Goal: Task Accomplishment & Management: Complete application form

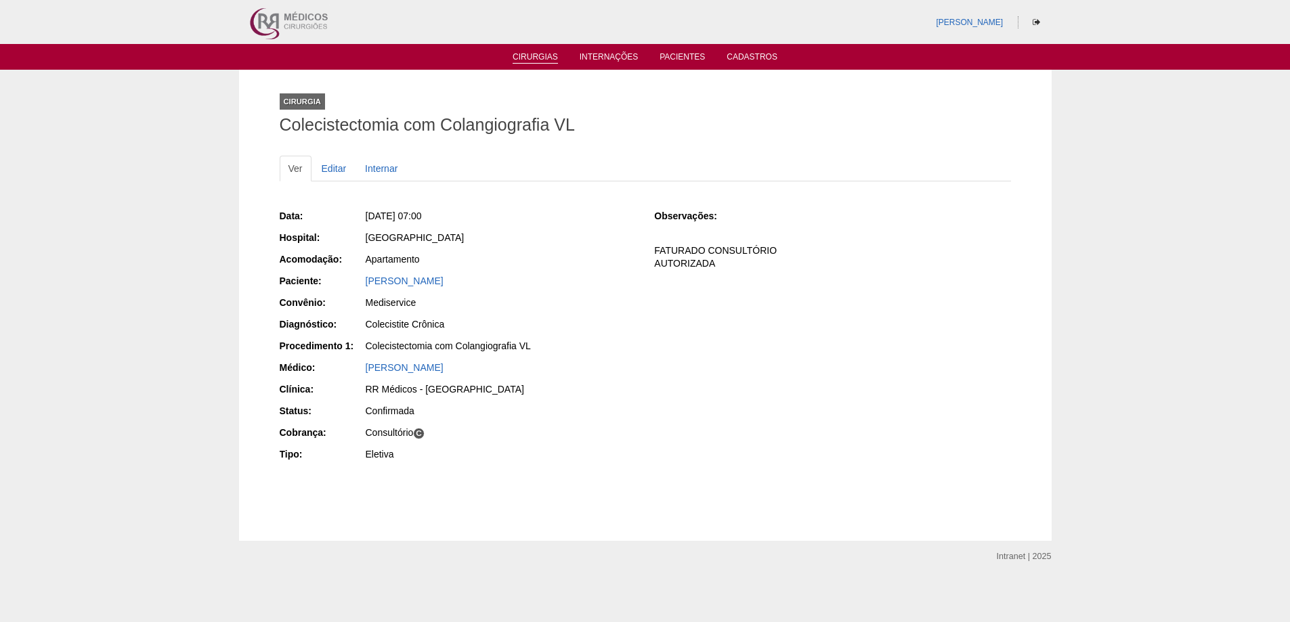
click at [517, 57] on link "Cirurgias" at bounding box center [535, 58] width 45 height 12
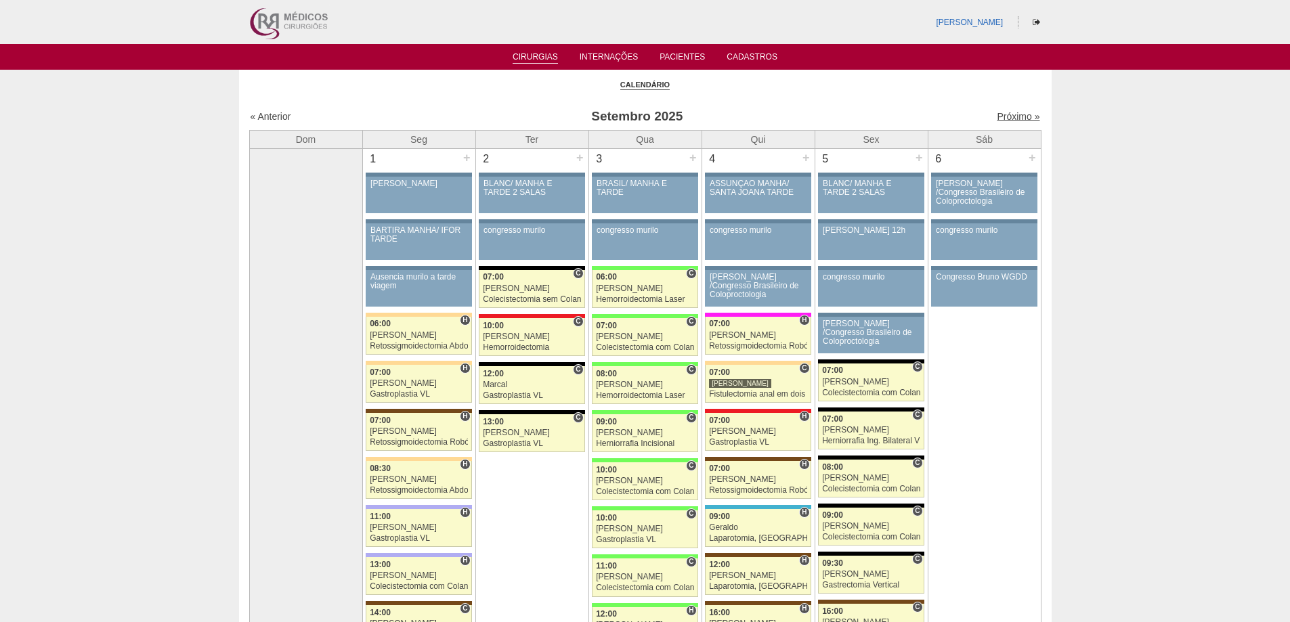
click at [1008, 115] on link "Próximo »" at bounding box center [1018, 116] width 43 height 11
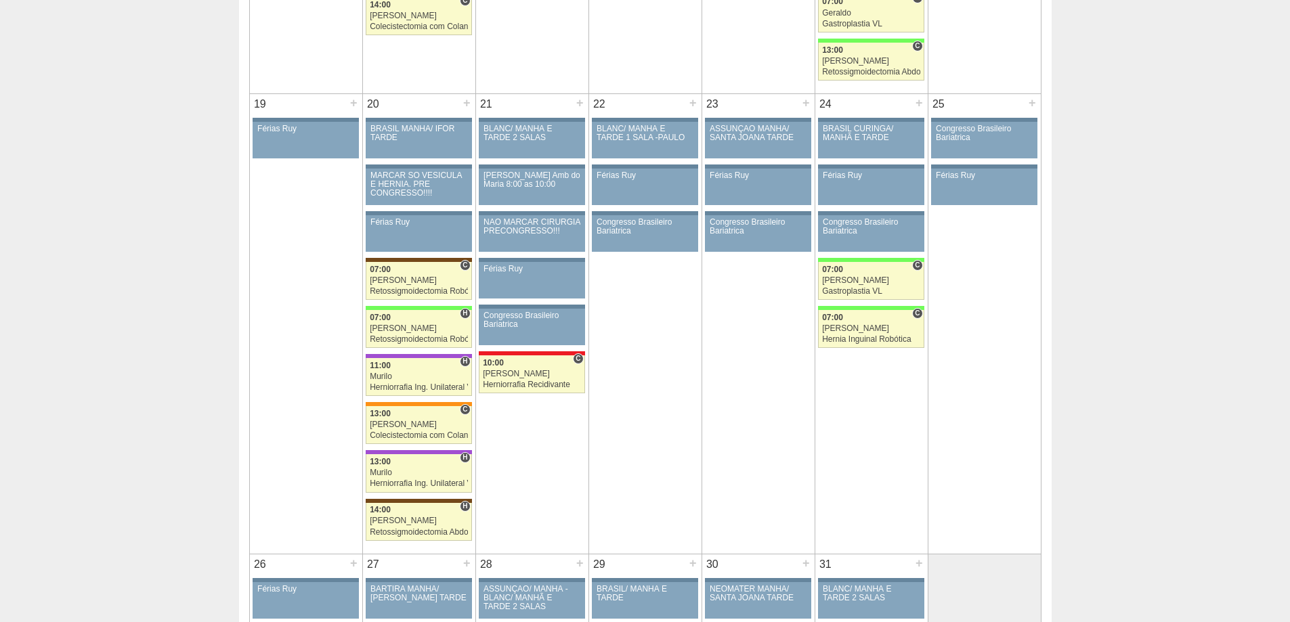
scroll to position [1216, 0]
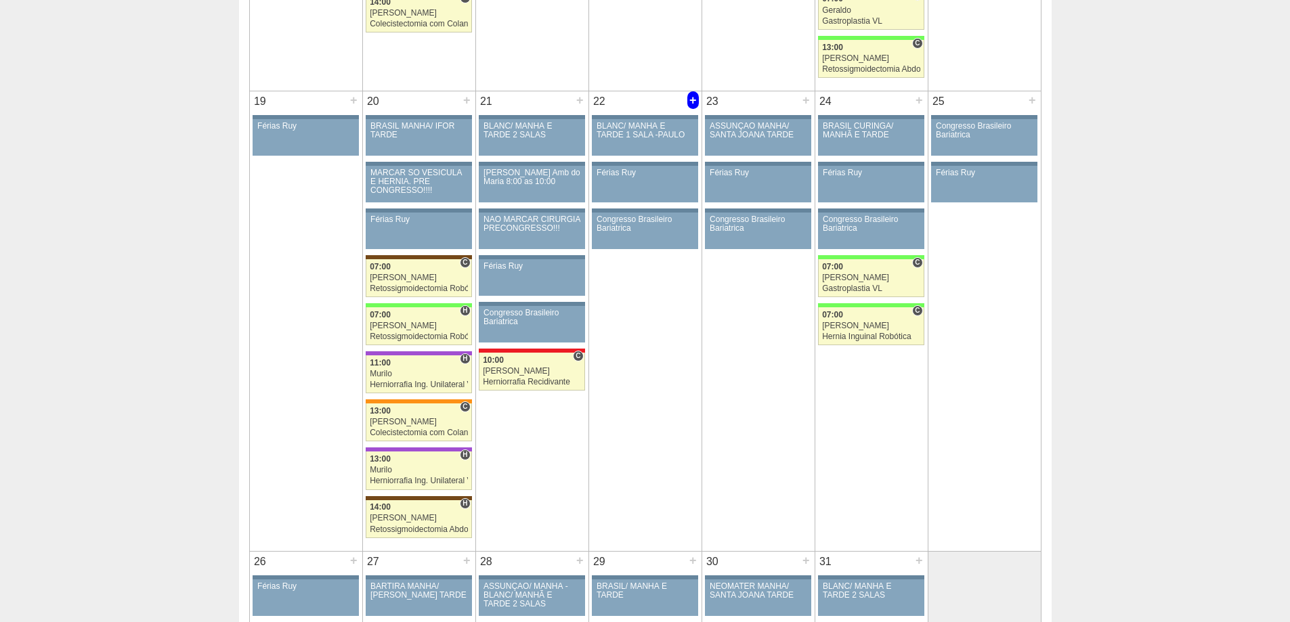
click at [693, 97] on div "+" at bounding box center [693, 100] width 12 height 18
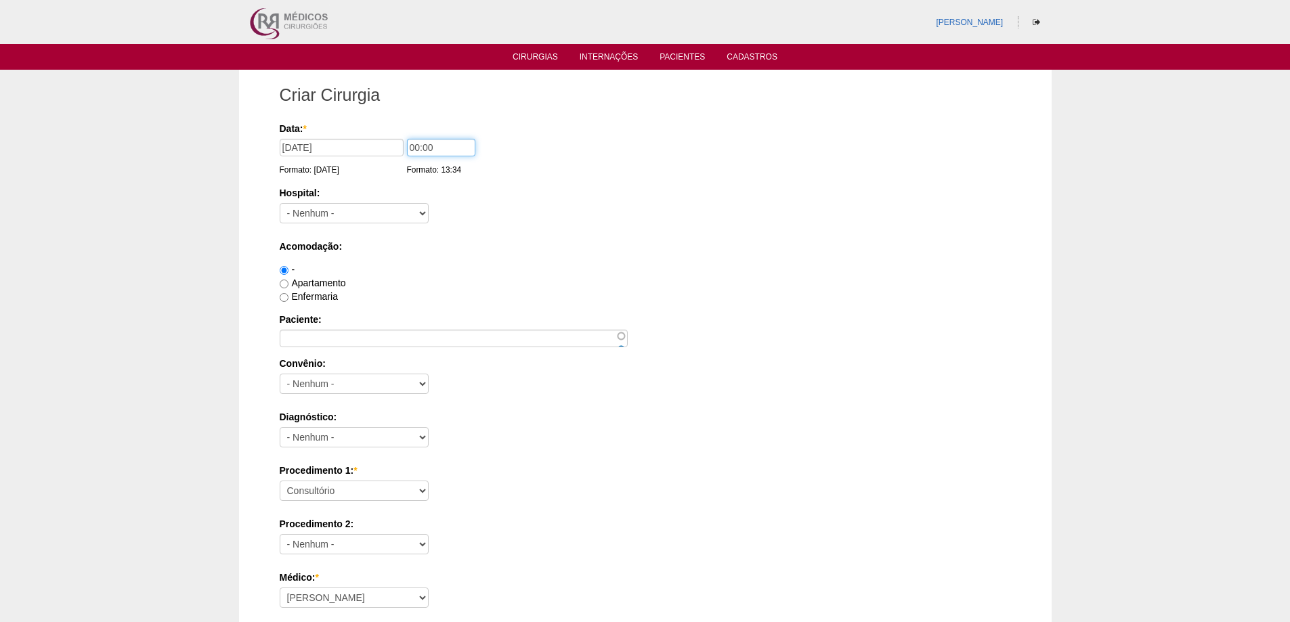
click at [416, 146] on input "00:00" at bounding box center [441, 148] width 68 height 18
type input "07:00"
click at [345, 207] on select "- Nenhum - 9 de Julho Albert Einstein Alvorada América Assunção Bartira Benefic…" at bounding box center [354, 213] width 149 height 20
select select "8"
click at [280, 203] on select "- Nenhum - 9 de Julho Albert Einstein Alvorada América Assunção Bartira Benefic…" at bounding box center [354, 213] width 149 height 20
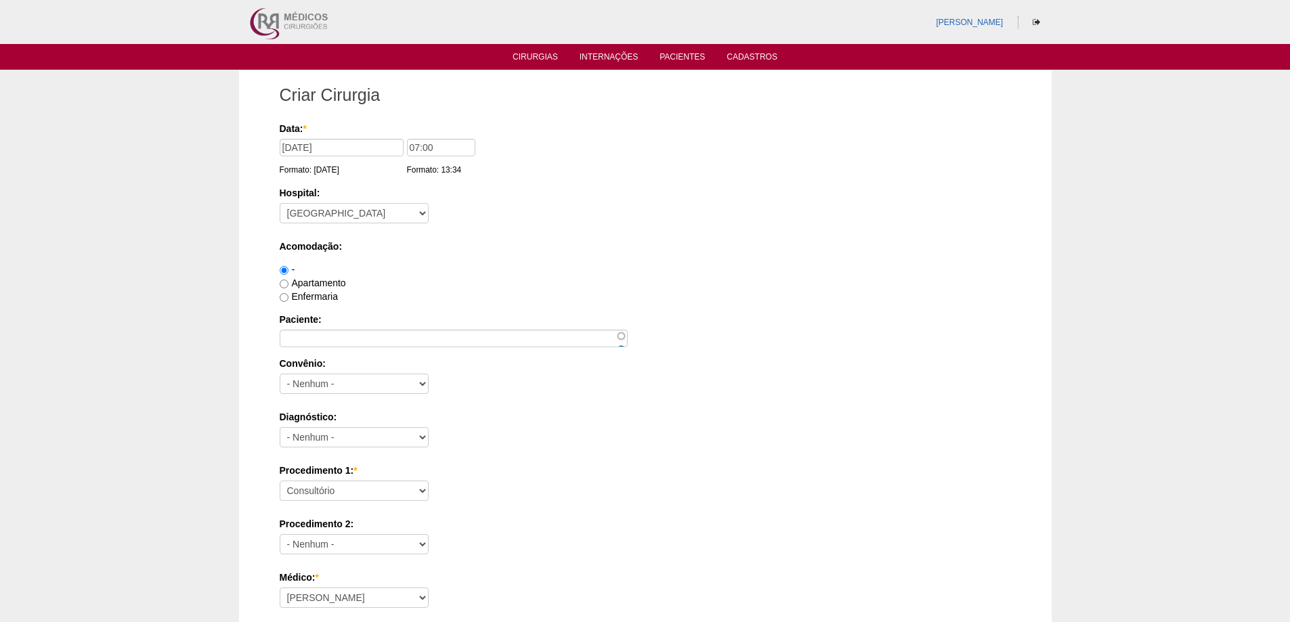
click at [317, 282] on label "Apartamento" at bounding box center [313, 283] width 66 height 11
click at [288, 282] on input "Apartamento" at bounding box center [284, 284] width 9 height 9
radio input "true"
click at [317, 295] on label "Enfermaria" at bounding box center [309, 296] width 58 height 11
click at [288, 295] on input "Enfermaria" at bounding box center [284, 297] width 9 height 9
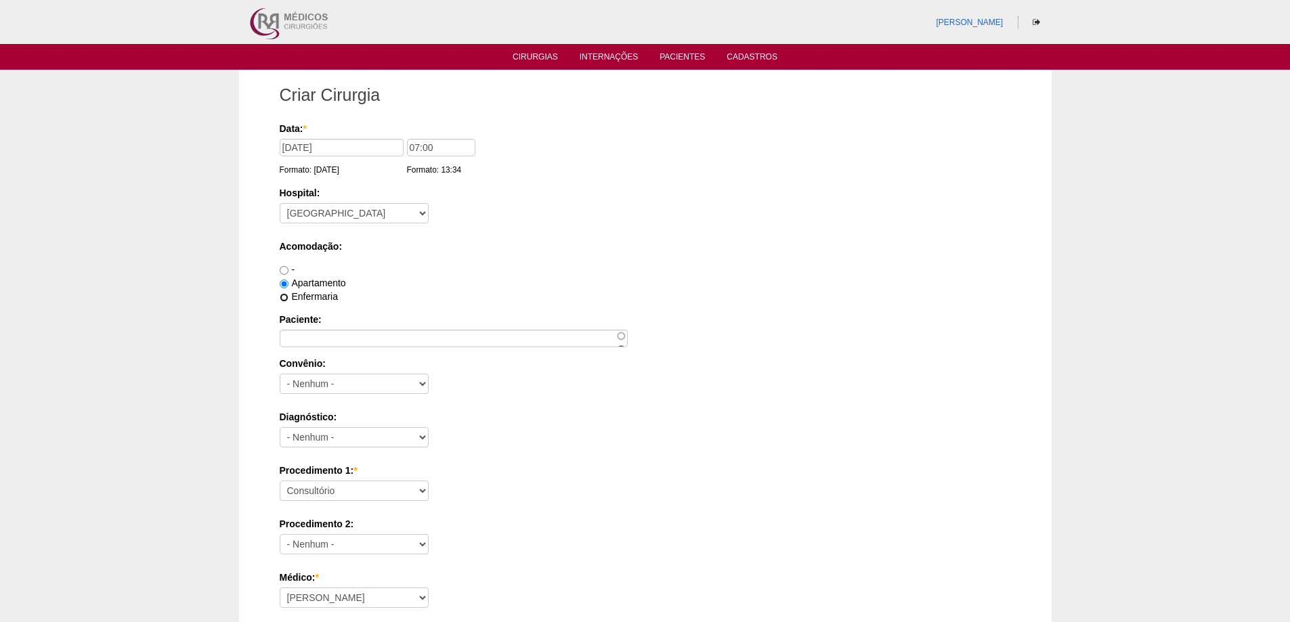
radio input "true"
click at [314, 282] on label "Apartamento" at bounding box center [313, 283] width 66 height 11
click at [288, 282] on input "Apartamento" at bounding box center [284, 284] width 9 height 9
radio input "true"
click at [305, 333] on input "Paciente:" at bounding box center [454, 339] width 348 height 18
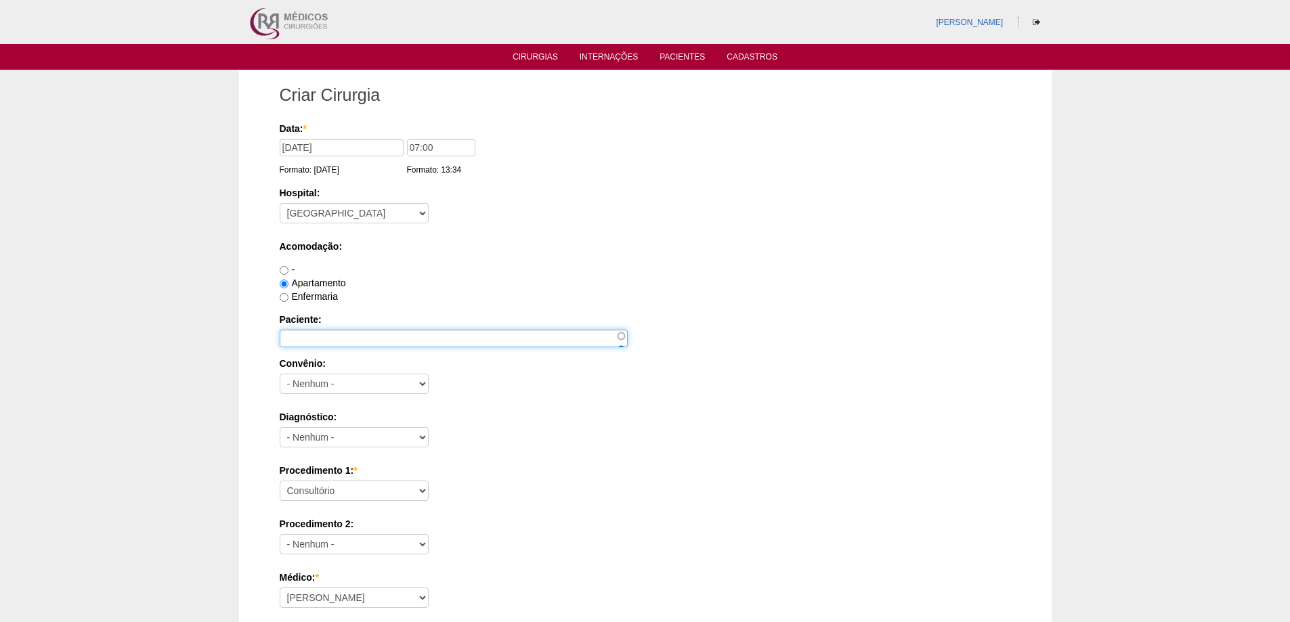
paste input "ROSENILDA MARIA DOS SANTOS FERREIRA"
type input "ROSENILDA MARIA DOS SANTOS FERREIRA"
click at [285, 297] on label "Enfermaria" at bounding box center [309, 296] width 58 height 11
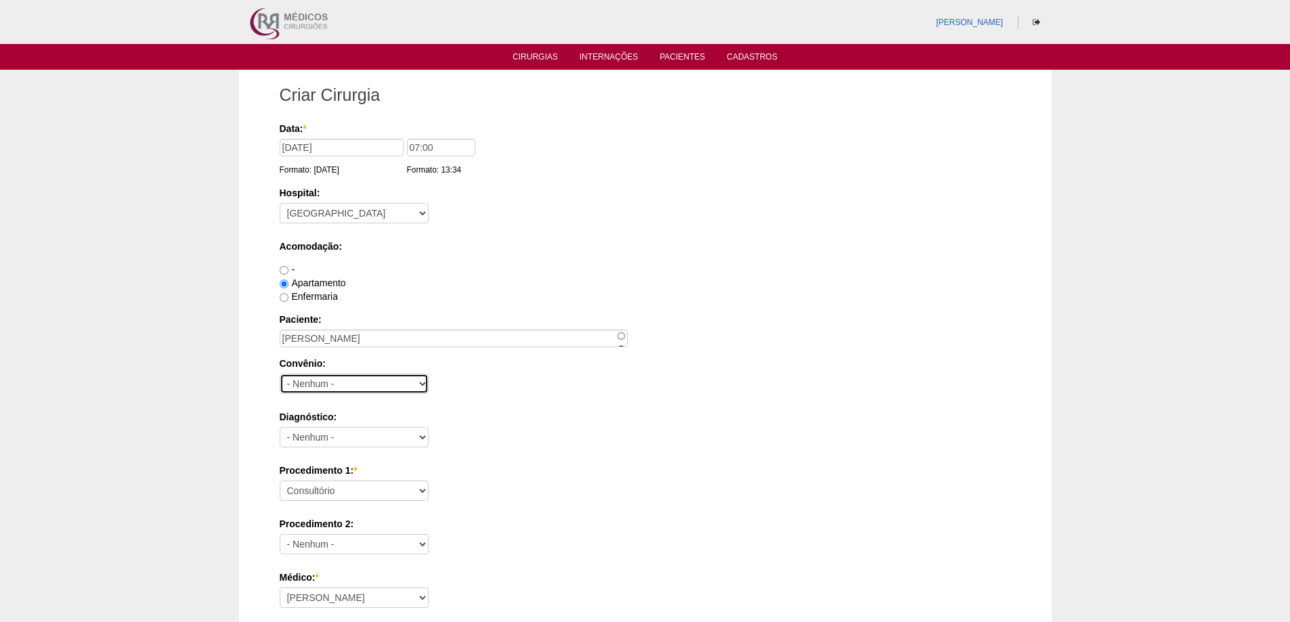
click at [339, 389] on select "- Nenhum - Abet Afresp Allianz Amil Blue Life Caasp Cabesp Caixa de Pensões Car…" at bounding box center [354, 384] width 149 height 20
select select "26"
click at [280, 374] on select "- Nenhum - Abet Afresp Allianz Amil Blue Life Caasp Cabesp Caixa de Pensões Car…" at bounding box center [354, 384] width 149 height 20
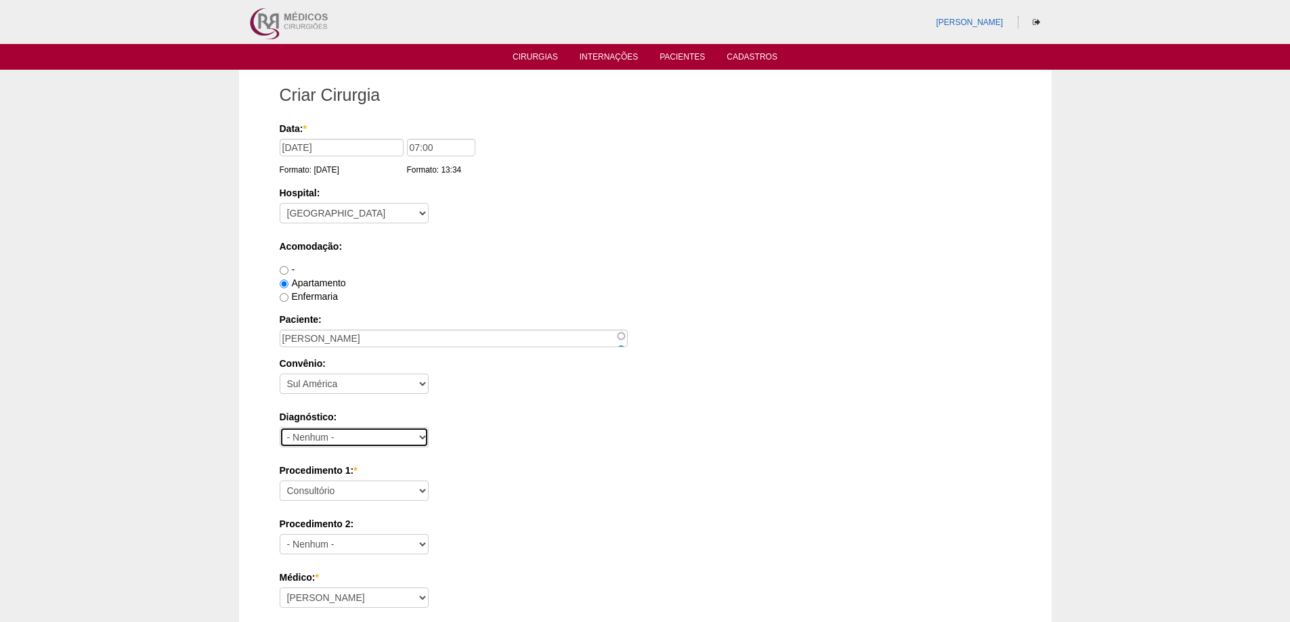
click at [378, 439] on select "- Nenhum - Abdome Agudo Abscesso Hepático Abscesso Perianal Abscesso Peritoneal…" at bounding box center [354, 437] width 149 height 20
select select "3741"
click at [280, 427] on select "- Nenhum - Abdome Agudo Abscesso Hepático Abscesso Perianal Abscesso Peritoneal…" at bounding box center [354, 437] width 149 height 20
click at [320, 489] on select "Consultório Abscesso Hepático - Drenagem Abscesso perianal Amputação Abdômino P…" at bounding box center [354, 491] width 149 height 20
select select "3740"
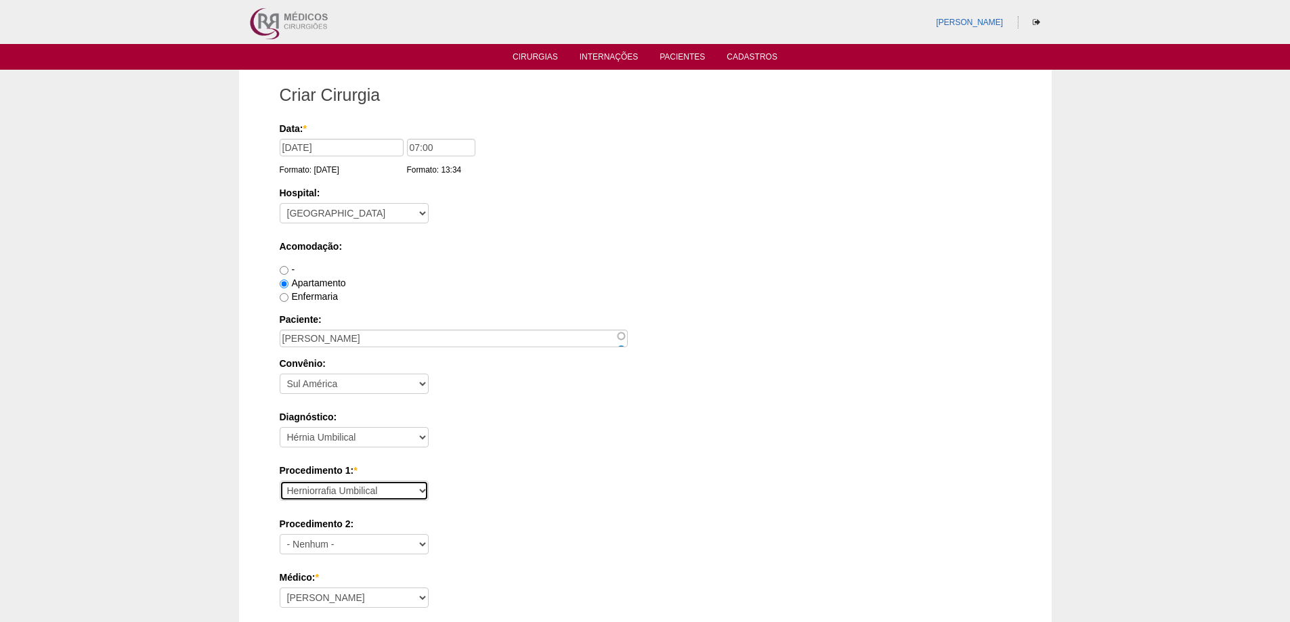
click at [280, 481] on select "Consultório Abscesso Hepático - Drenagem Abscesso perianal Amputação Abdômino P…" at bounding box center [354, 491] width 149 height 20
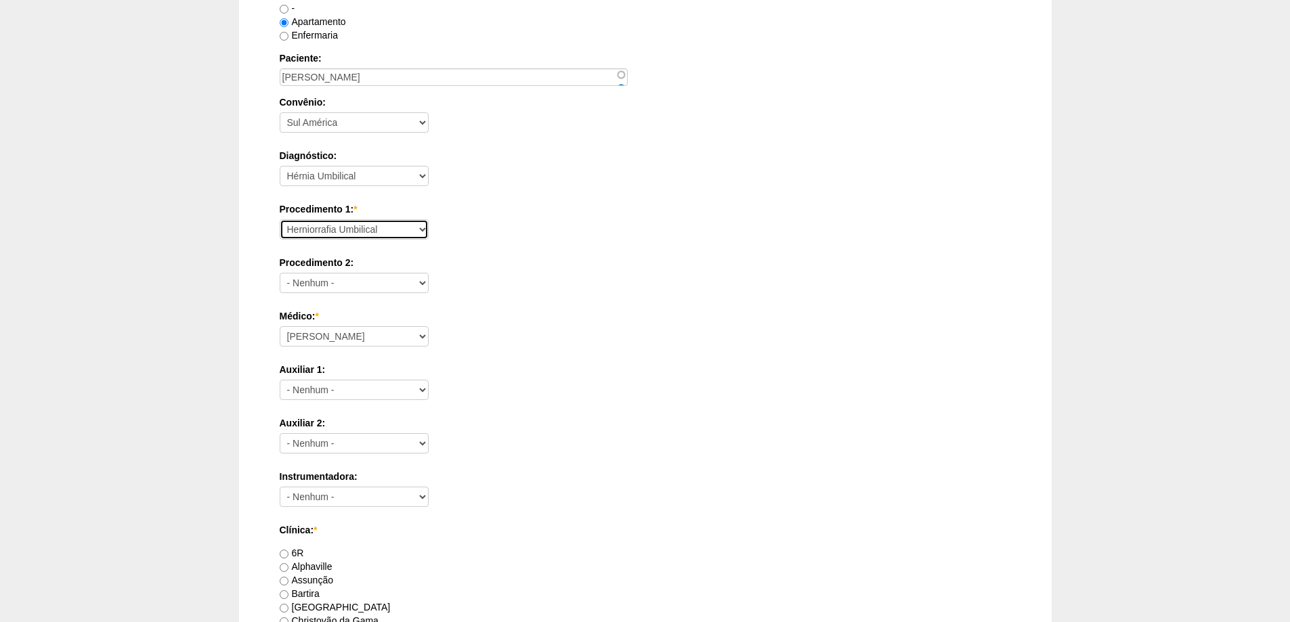
scroll to position [339, 0]
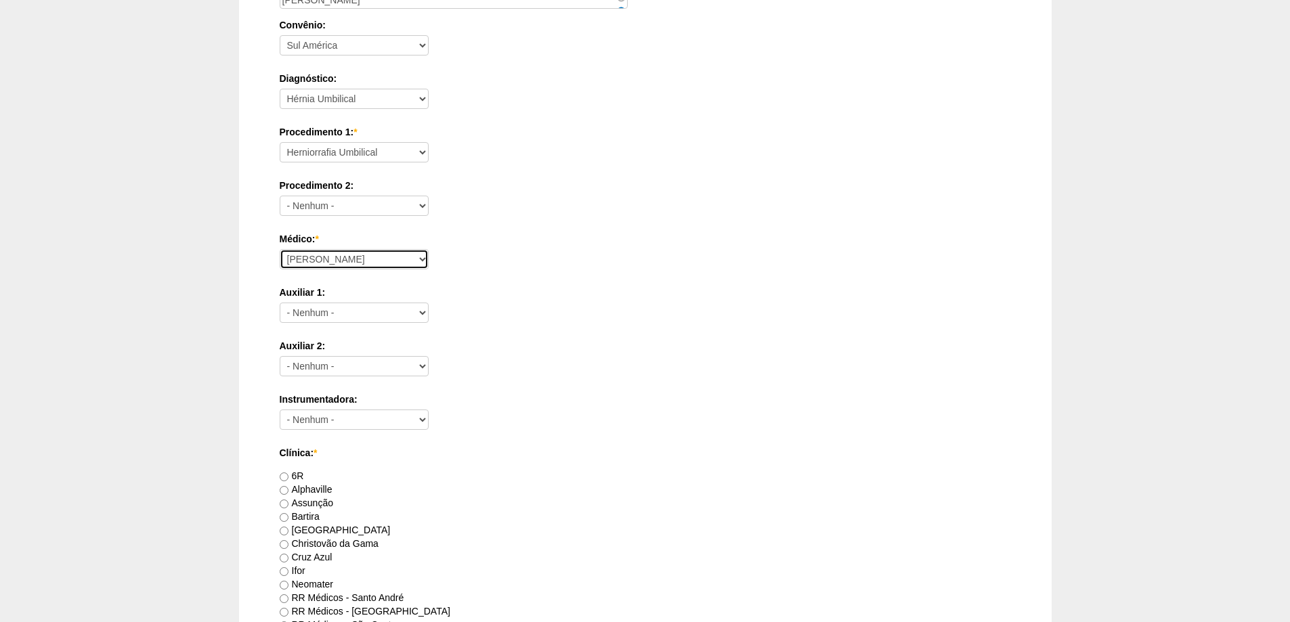
click at [364, 257] on select "Ana Paula Bruno Felipe Rossi Geraldo Igor Benevides Isabella Juliana Luiz Guilh…" at bounding box center [354, 259] width 149 height 20
select select "24"
click at [280, 249] on select "Ana Paula Bruno Felipe Rossi Geraldo Igor Benevides Isabella Juliana Luiz Guilh…" at bounding box center [354, 259] width 149 height 20
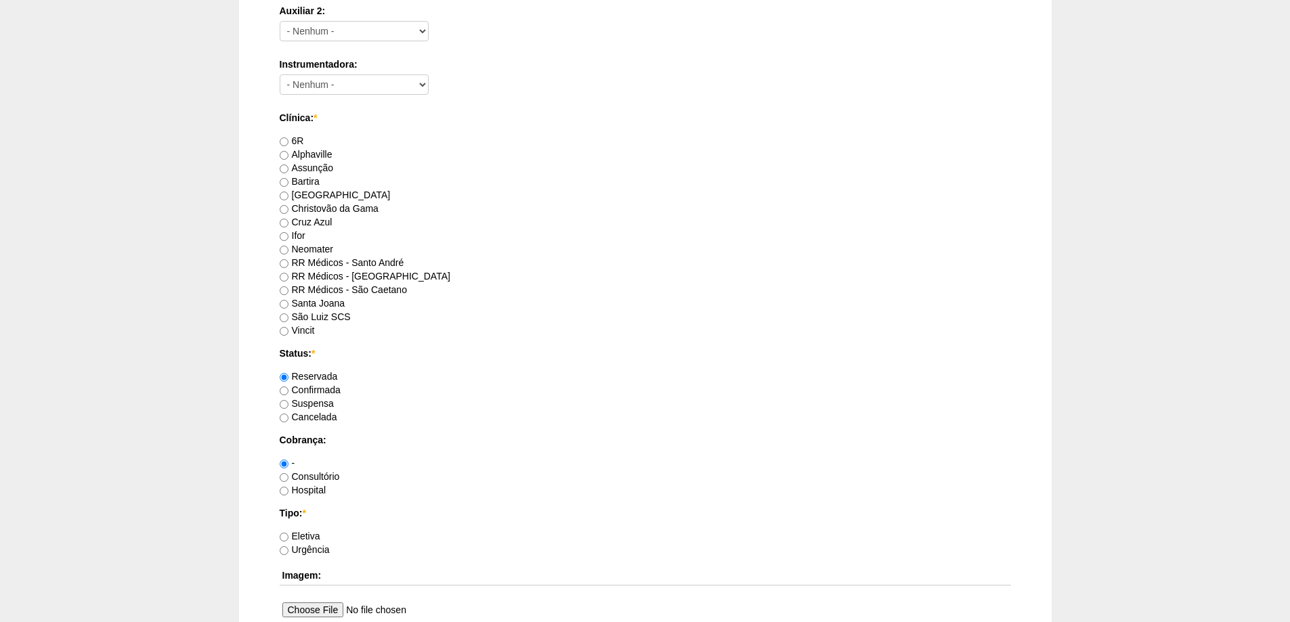
scroll to position [677, 0]
click at [353, 272] on label "RR Médicos - São Bernardo do Campo" at bounding box center [365, 273] width 171 height 11
click at [288, 272] on input "RR Médicos - São Bernardo do Campo" at bounding box center [284, 274] width 9 height 9
radio input "true"
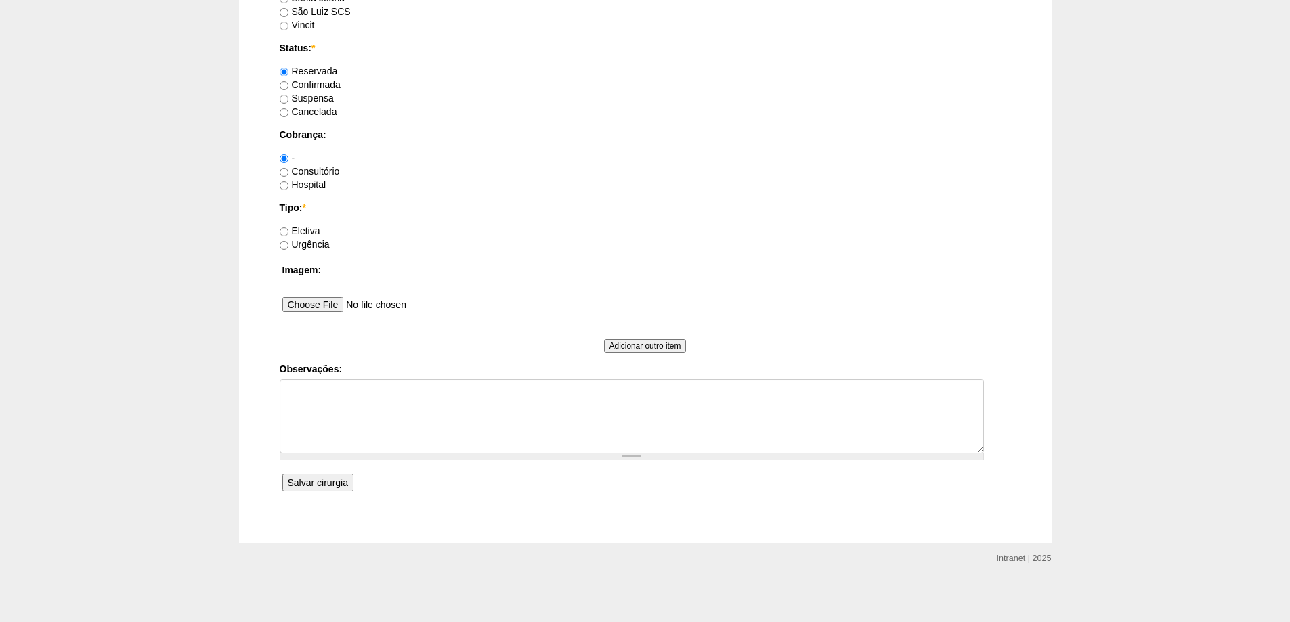
scroll to position [982, 0]
click at [285, 229] on input "Eletiva" at bounding box center [284, 229] width 9 height 9
radio input "true"
click at [326, 168] on label "Consultório" at bounding box center [310, 168] width 60 height 11
click at [288, 168] on input "Consultório" at bounding box center [284, 169] width 9 height 9
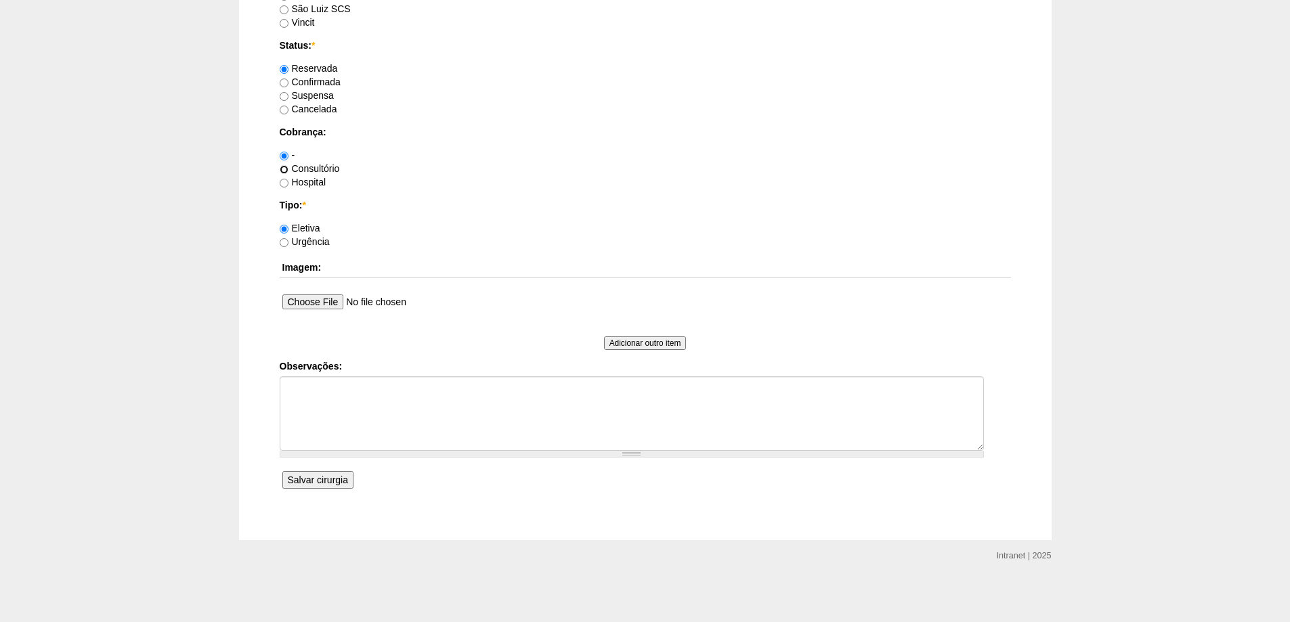
radio input "true"
click at [299, 478] on input "Salvar cirurgia" at bounding box center [317, 480] width 71 height 18
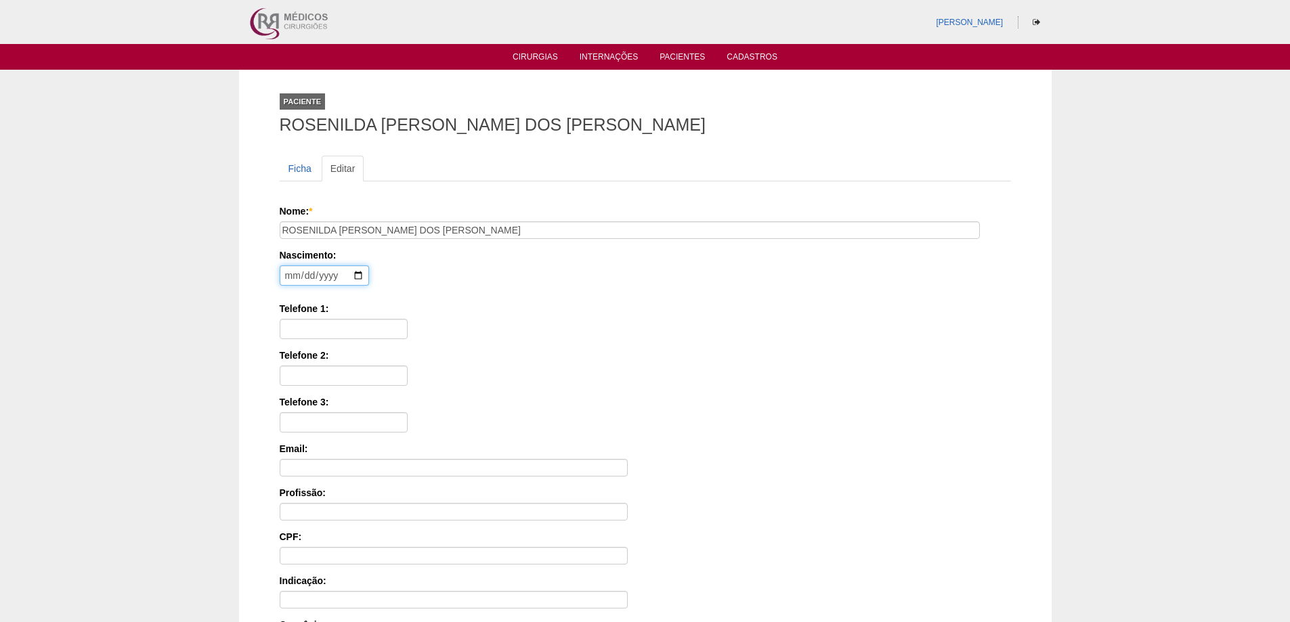
click at [289, 277] on input "date" at bounding box center [324, 275] width 89 height 20
type input "1979-09-15"
click at [311, 332] on input "Telefone 1:" at bounding box center [344, 329] width 128 height 20
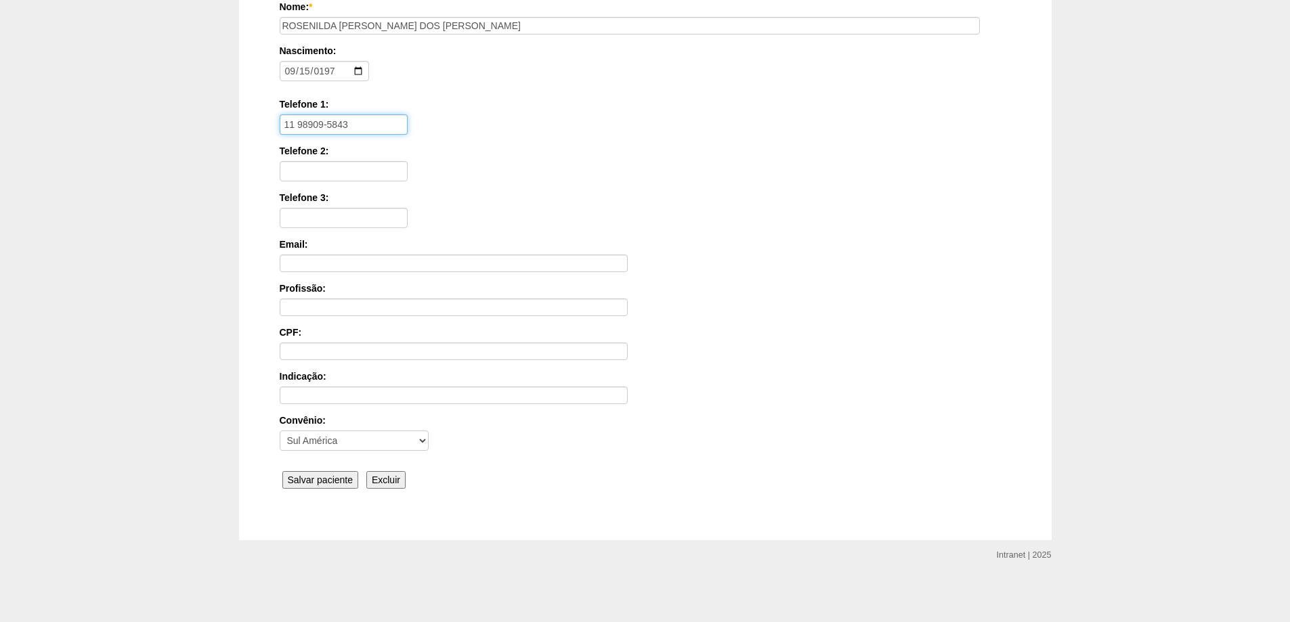
type input "11 98909-5843"
click at [305, 475] on input "Salvar paciente" at bounding box center [320, 480] width 77 height 18
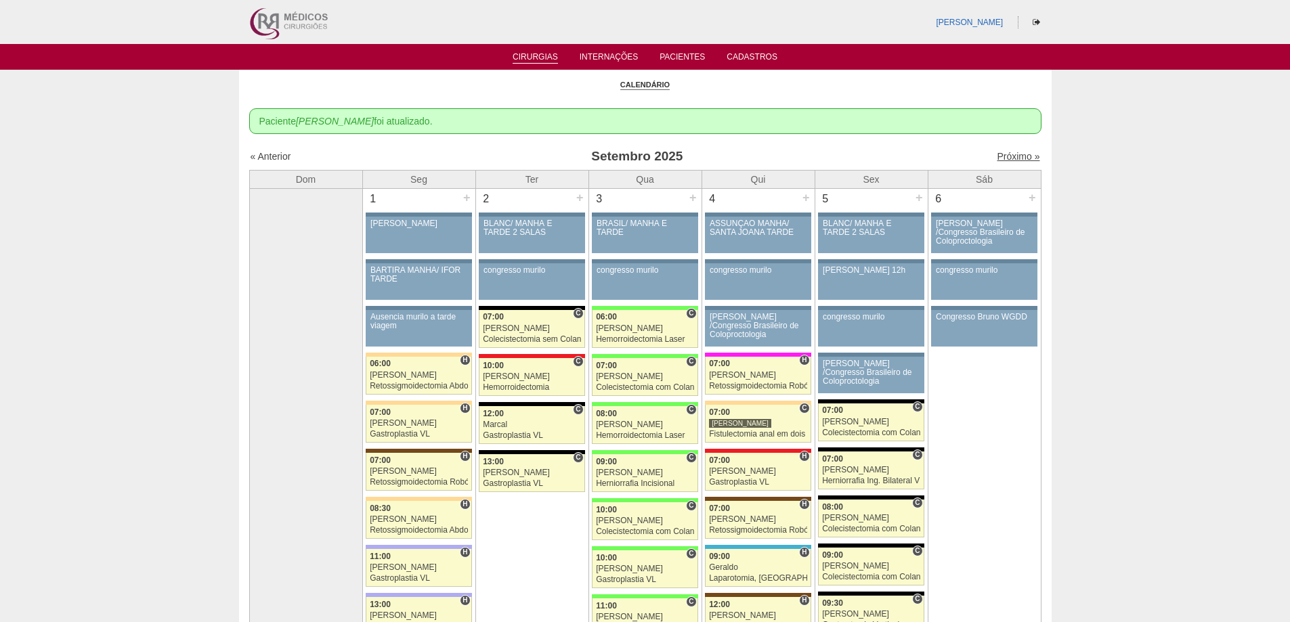
click at [1004, 152] on link "Próximo »" at bounding box center [1018, 156] width 43 height 11
